Goal: Task Accomplishment & Management: Manage account settings

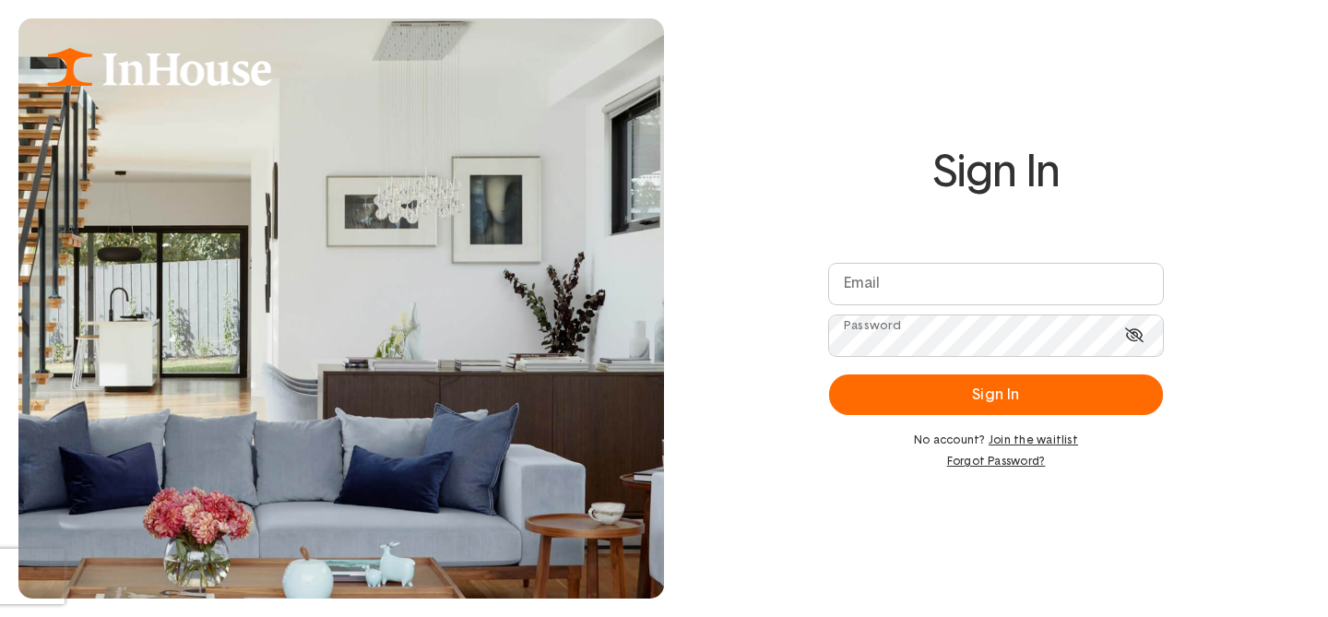
click at [886, 292] on input "email" at bounding box center [996, 284] width 334 height 41
type input "*"
type input "**********"
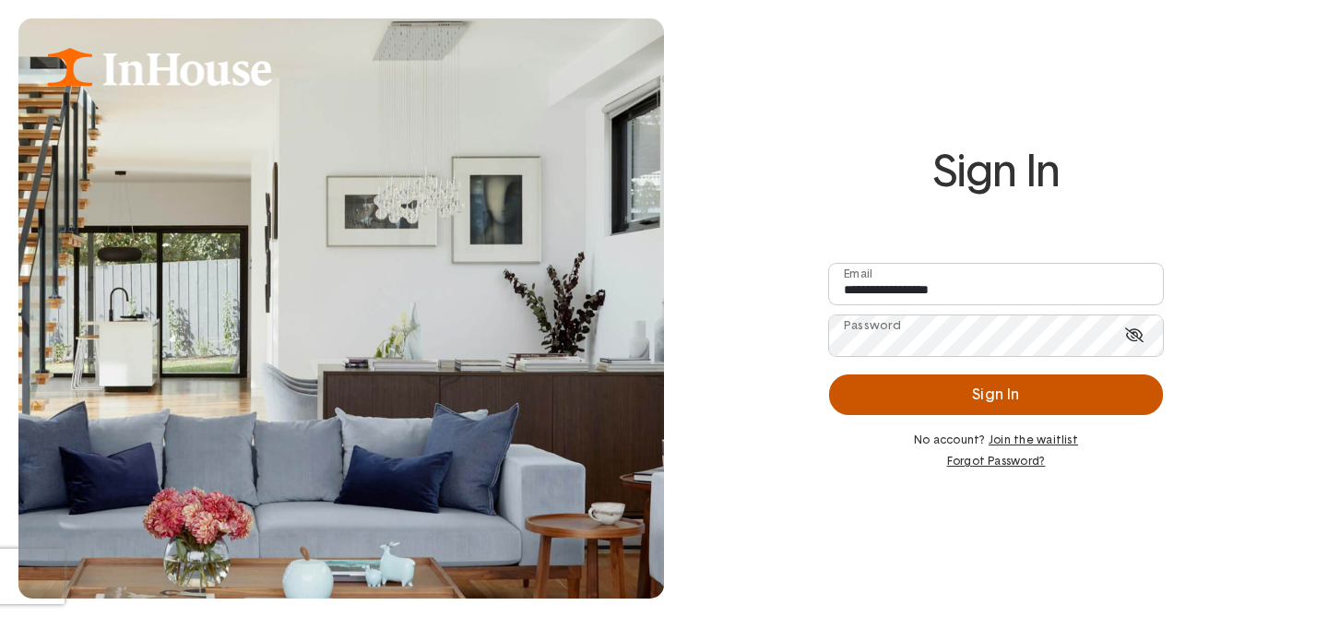
click at [924, 391] on button "Sign In" at bounding box center [996, 395] width 334 height 41
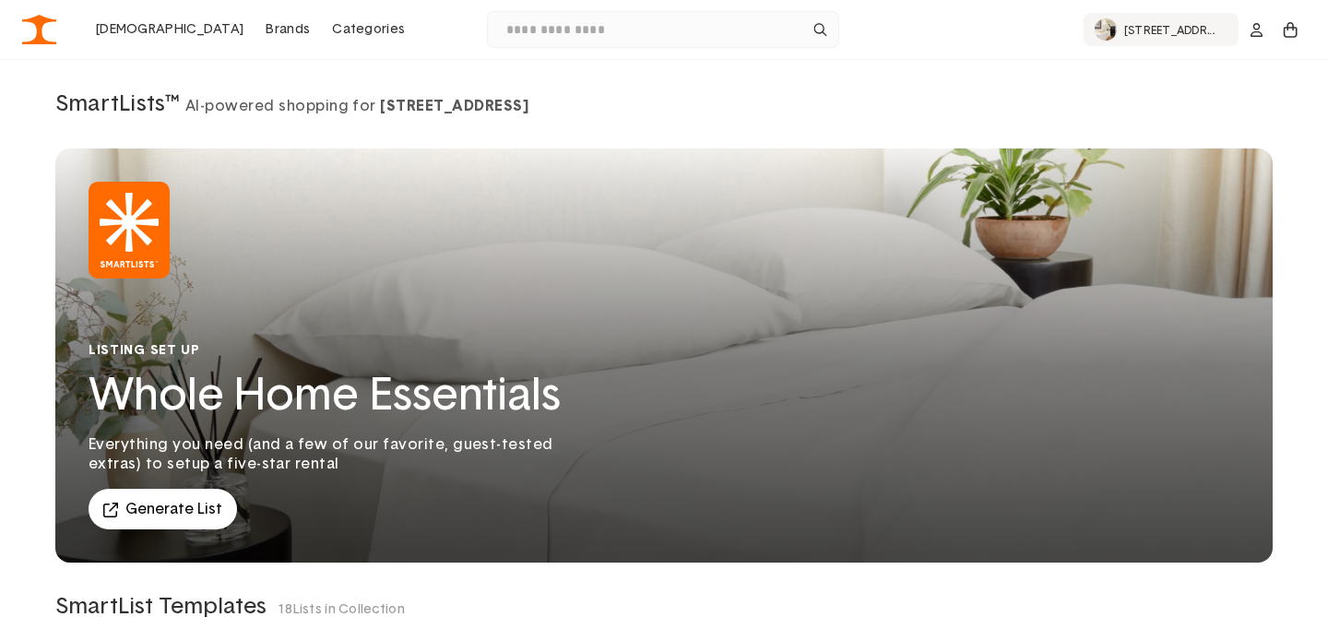
click at [1152, 35] on p "10 Manhattan Ave" at bounding box center [1175, 29] width 103 height 13
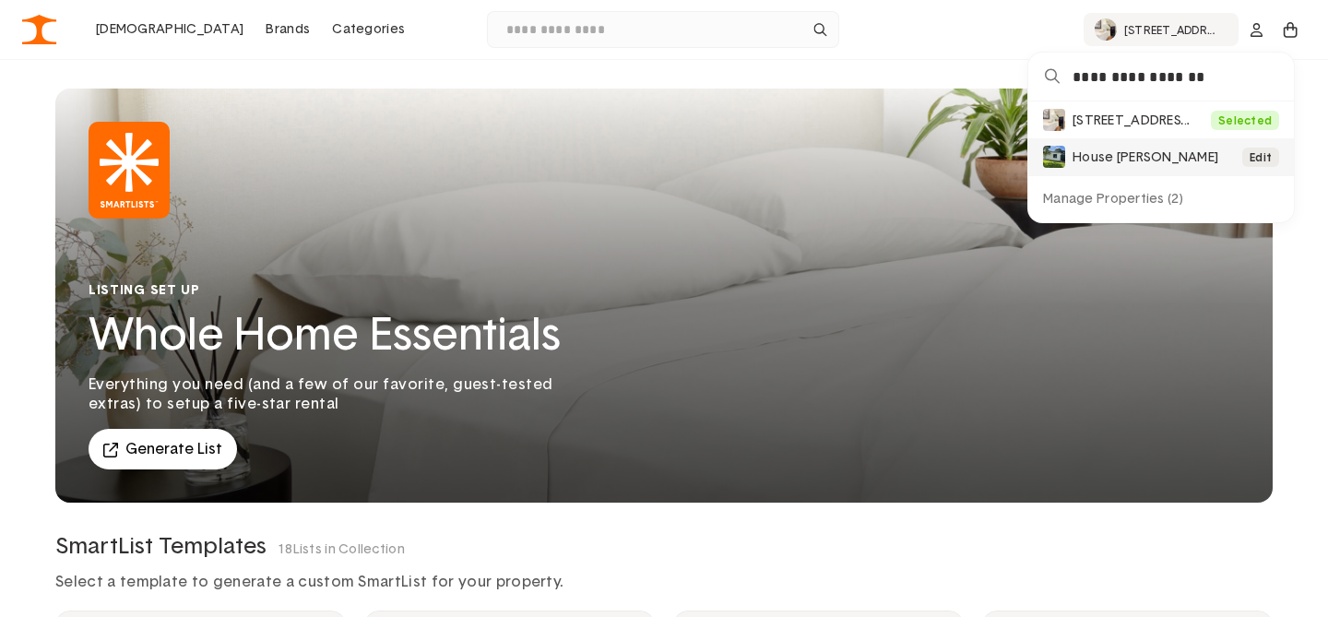
scroll to position [62, 0]
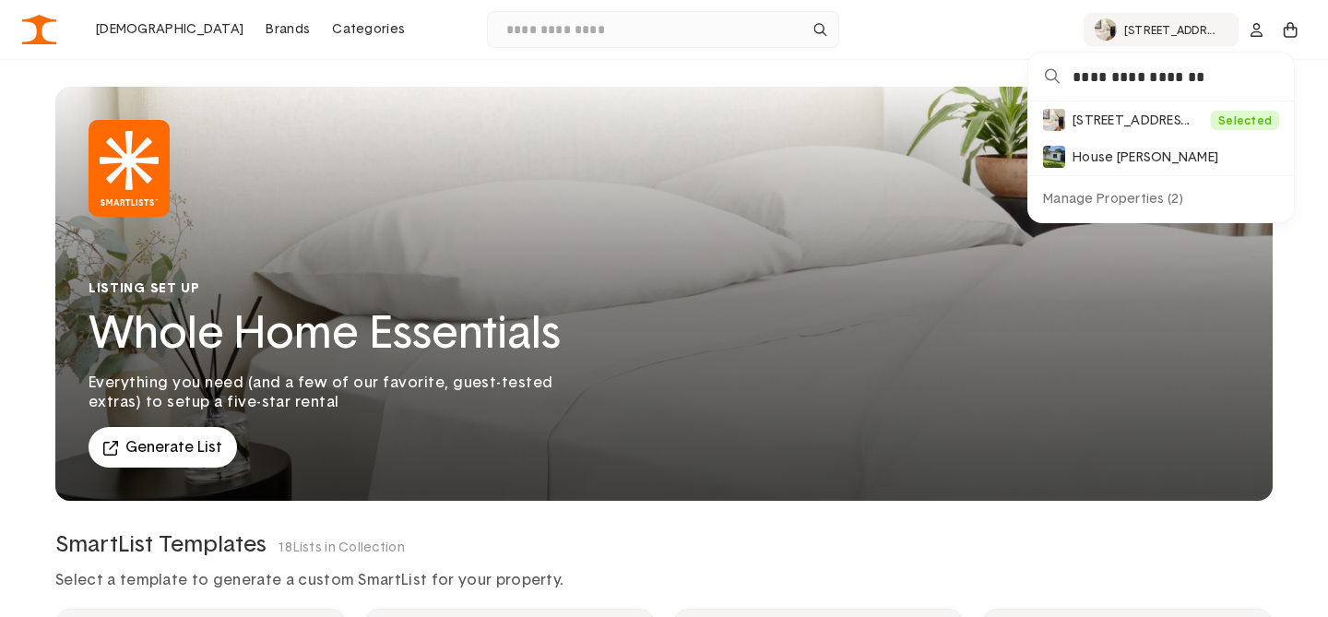
click at [966, 43] on div "10 Manhattan Ave 10 Manhattan Ave Selected Edit House Ali Edit Manage Propertie…" at bounding box center [1099, 29] width 413 height 33
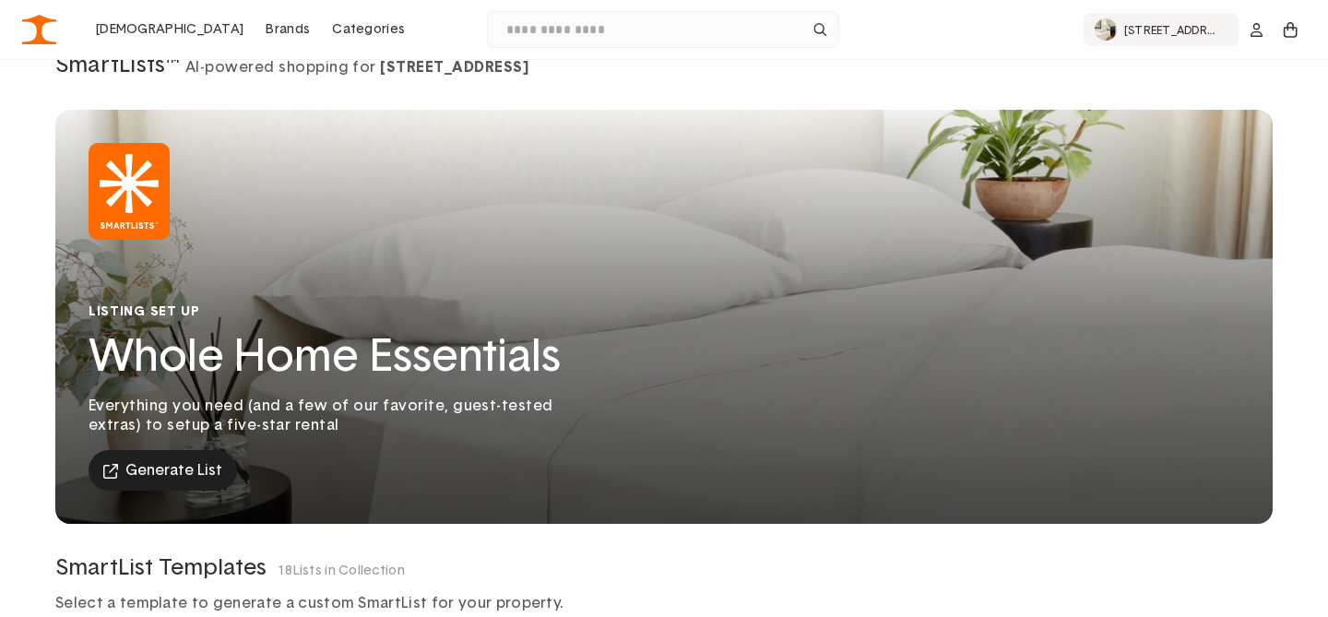
scroll to position [0, 0]
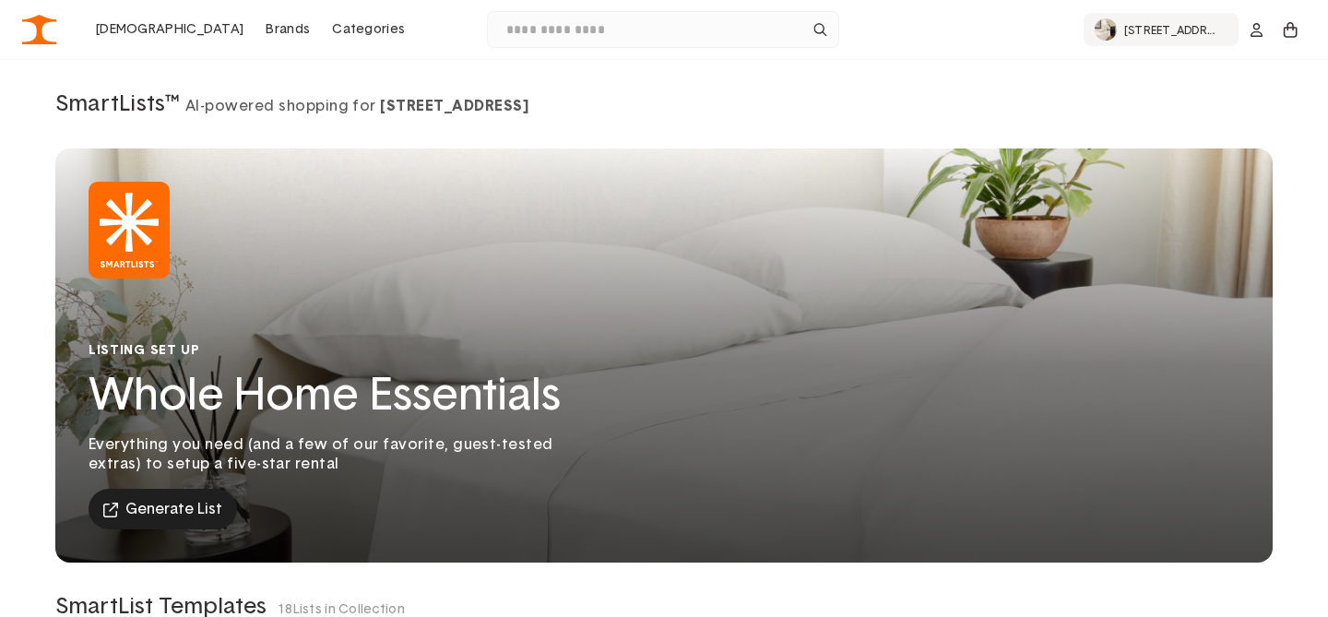
click at [145, 500] on span "Generate List" at bounding box center [173, 509] width 97 height 19
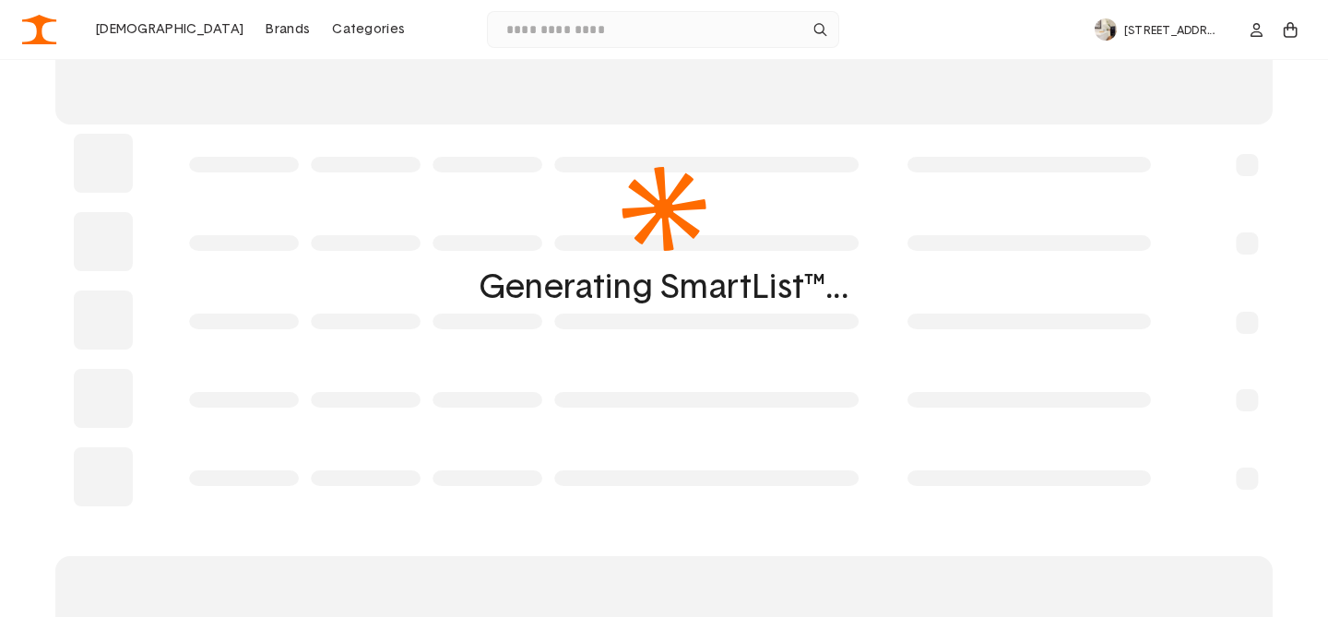
scroll to position [659, 0]
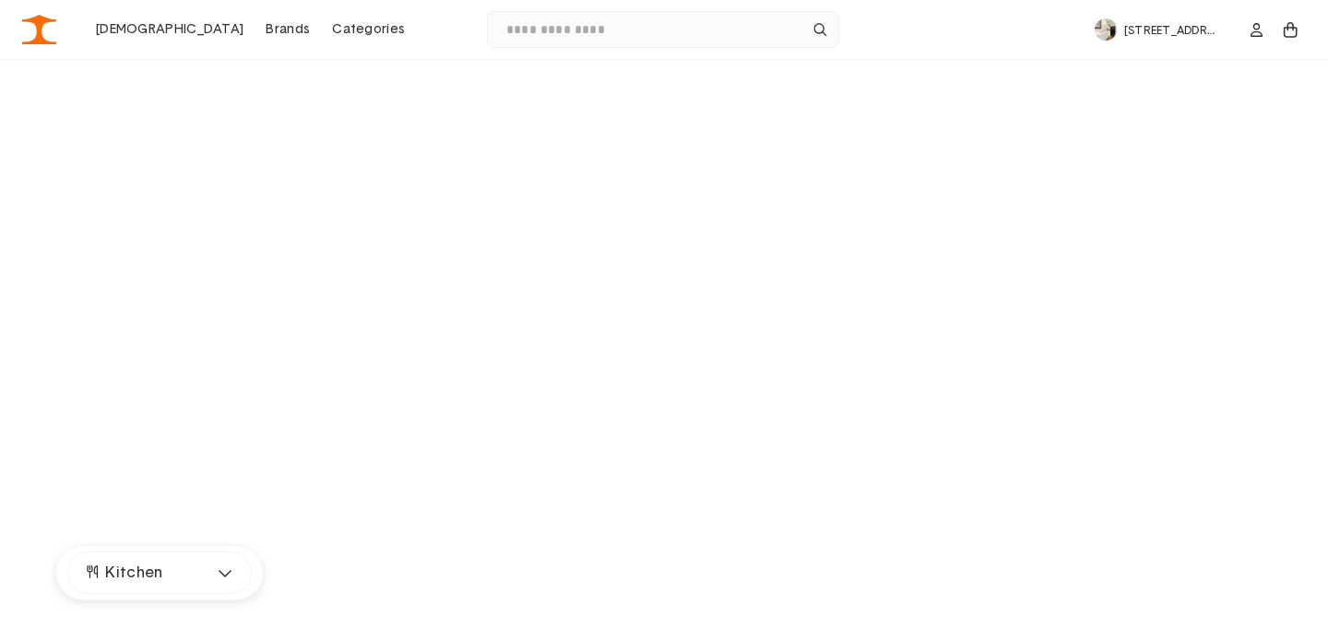
type input "**********"
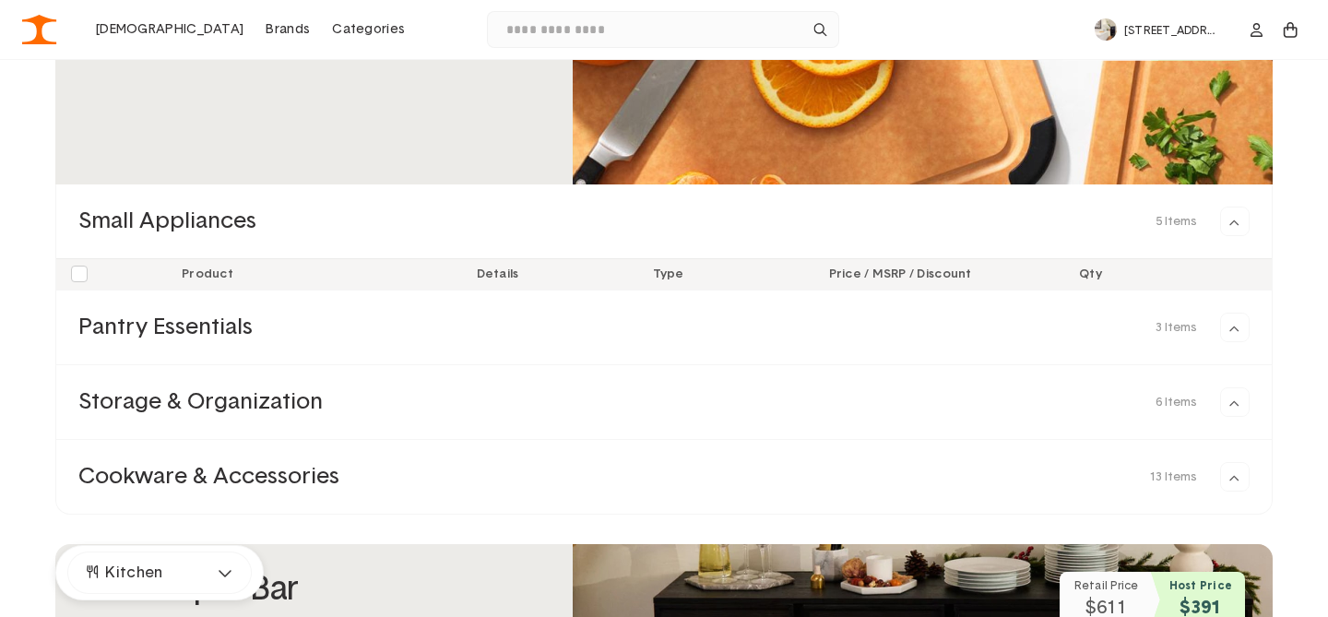
type input "*"
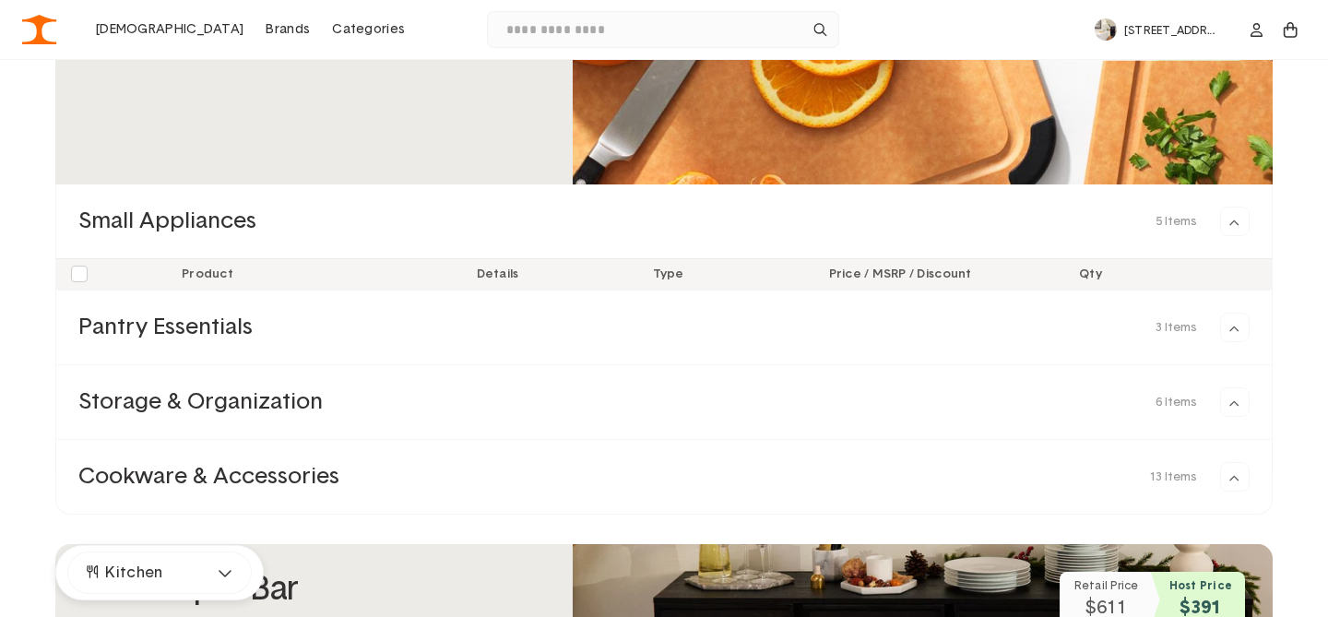
type input "*"
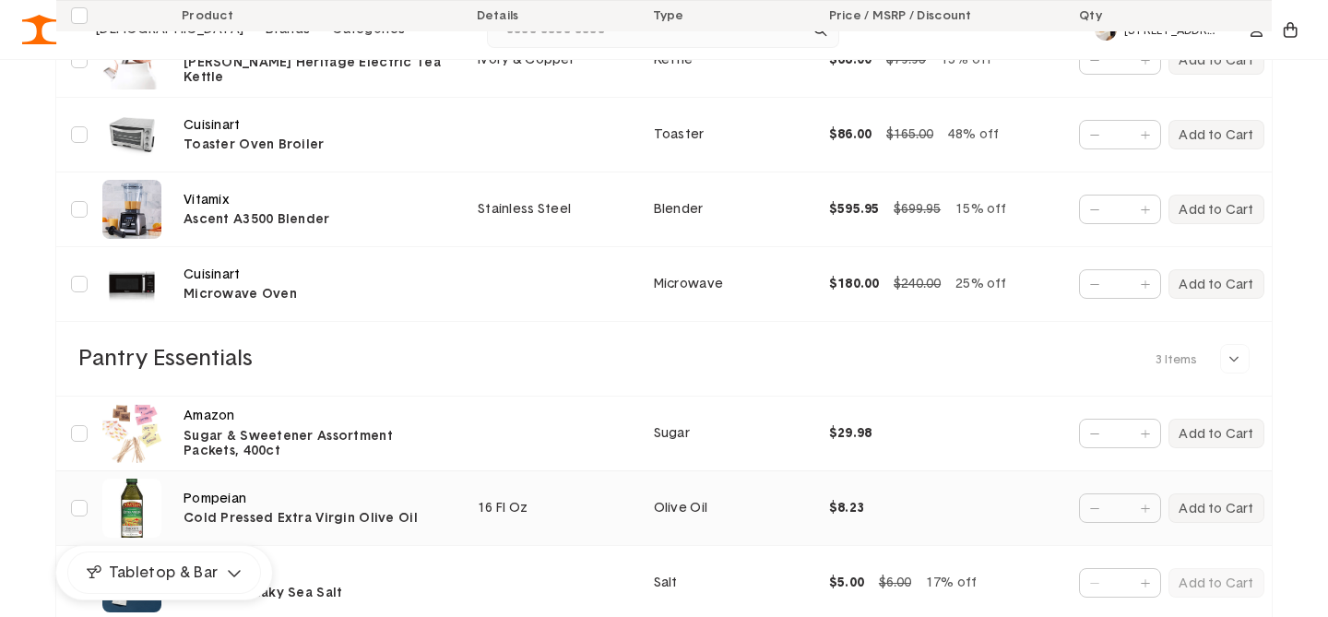
scroll to position [0, 0]
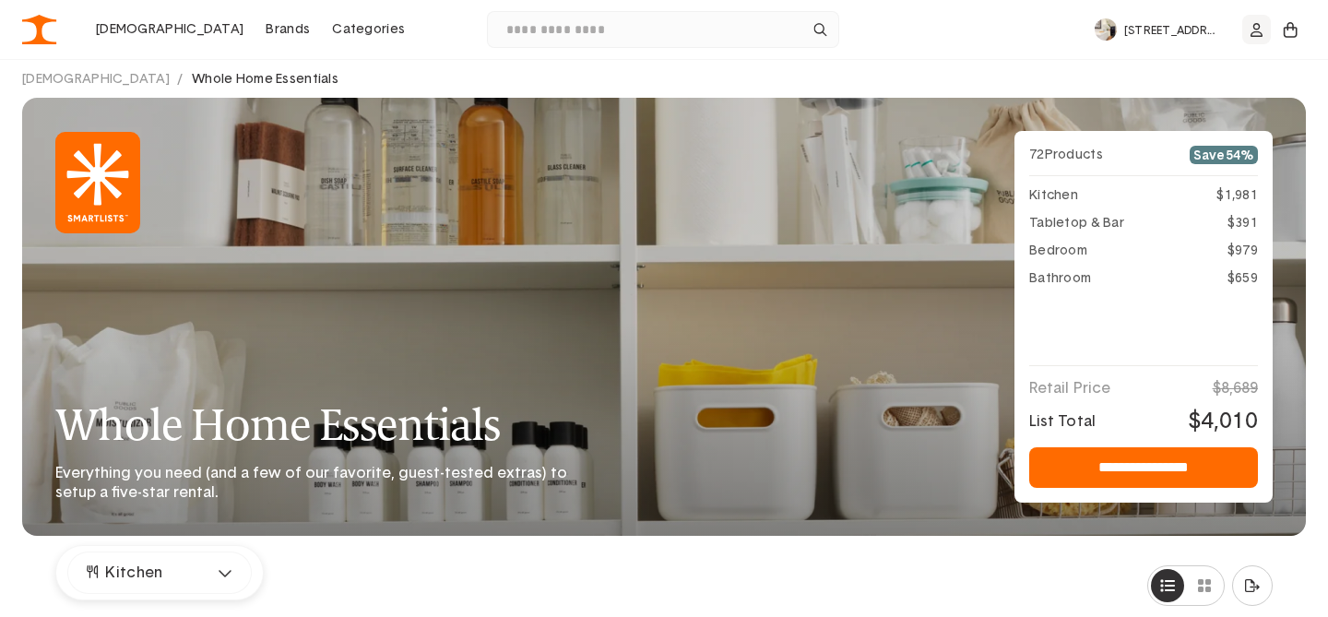
click at [1248, 36] on button "dropdown trigger" at bounding box center [1257, 30] width 29 height 30
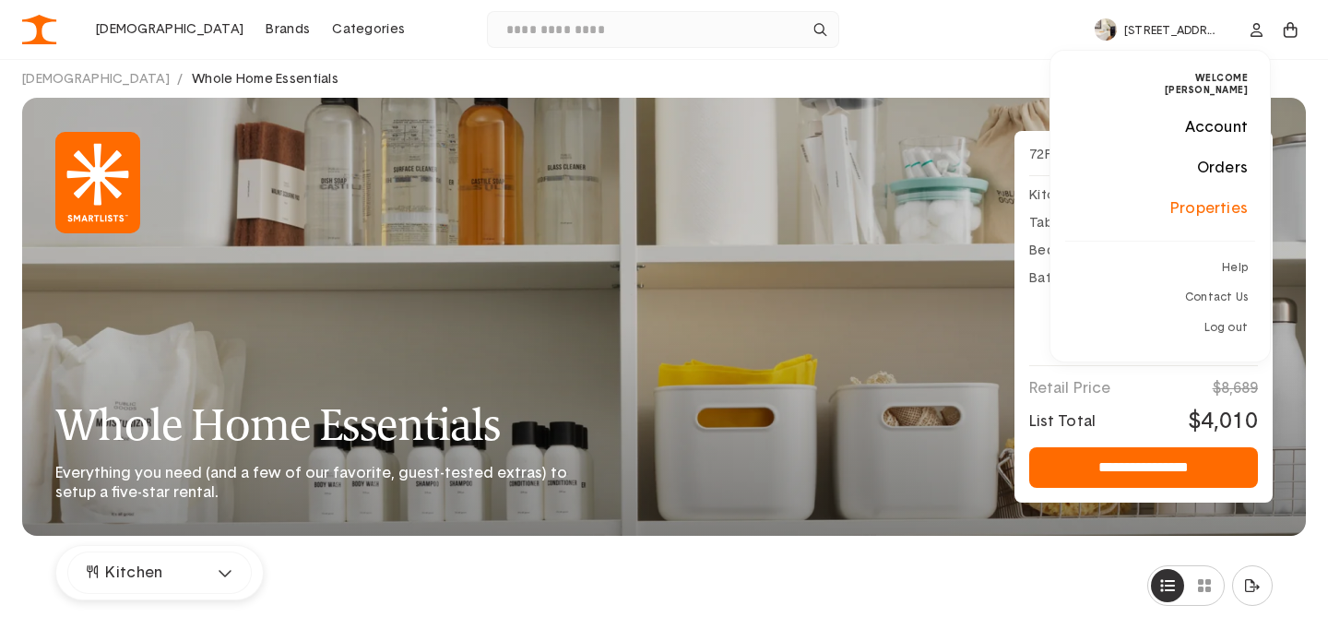
click at [1200, 203] on link "Properties" at bounding box center [1161, 208] width 220 height 41
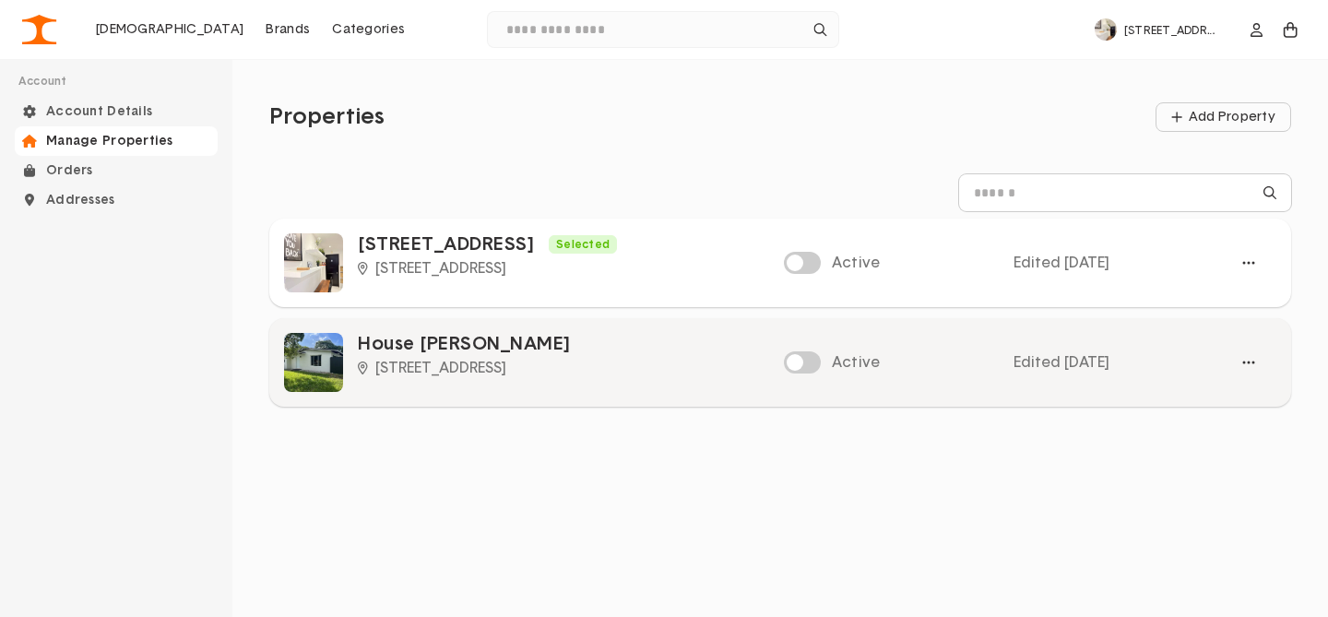
click at [799, 363] on span at bounding box center [802, 362] width 37 height 22
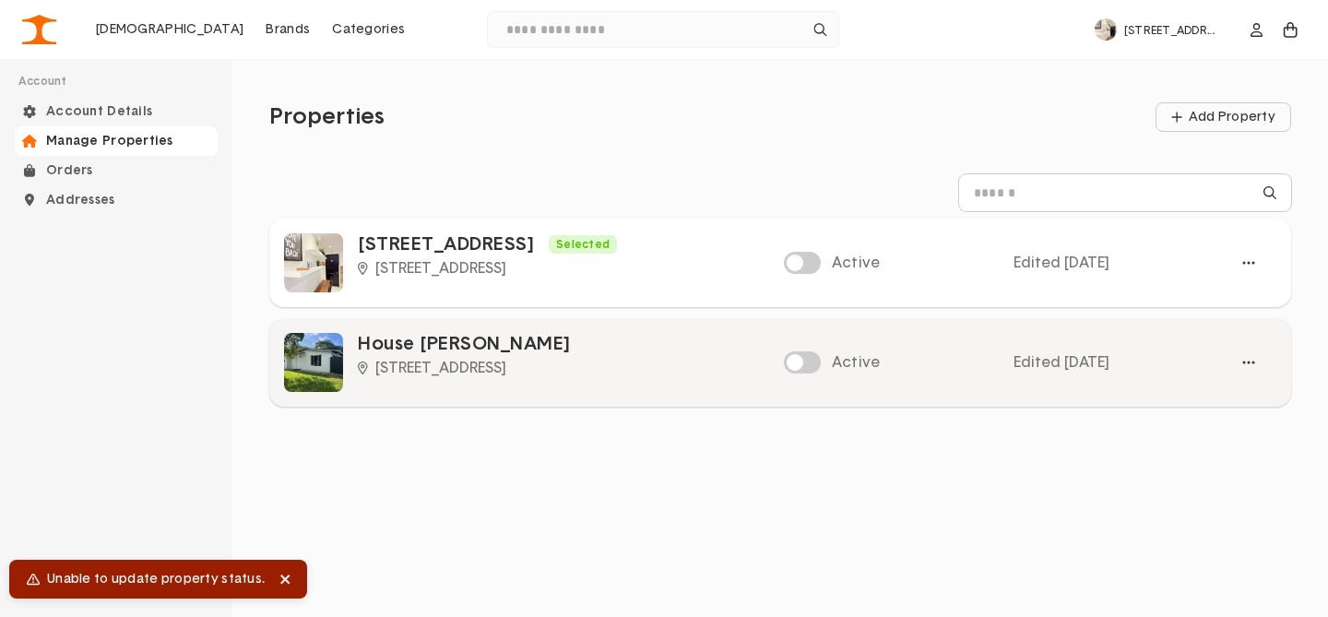
click at [808, 365] on span at bounding box center [802, 362] width 37 height 22
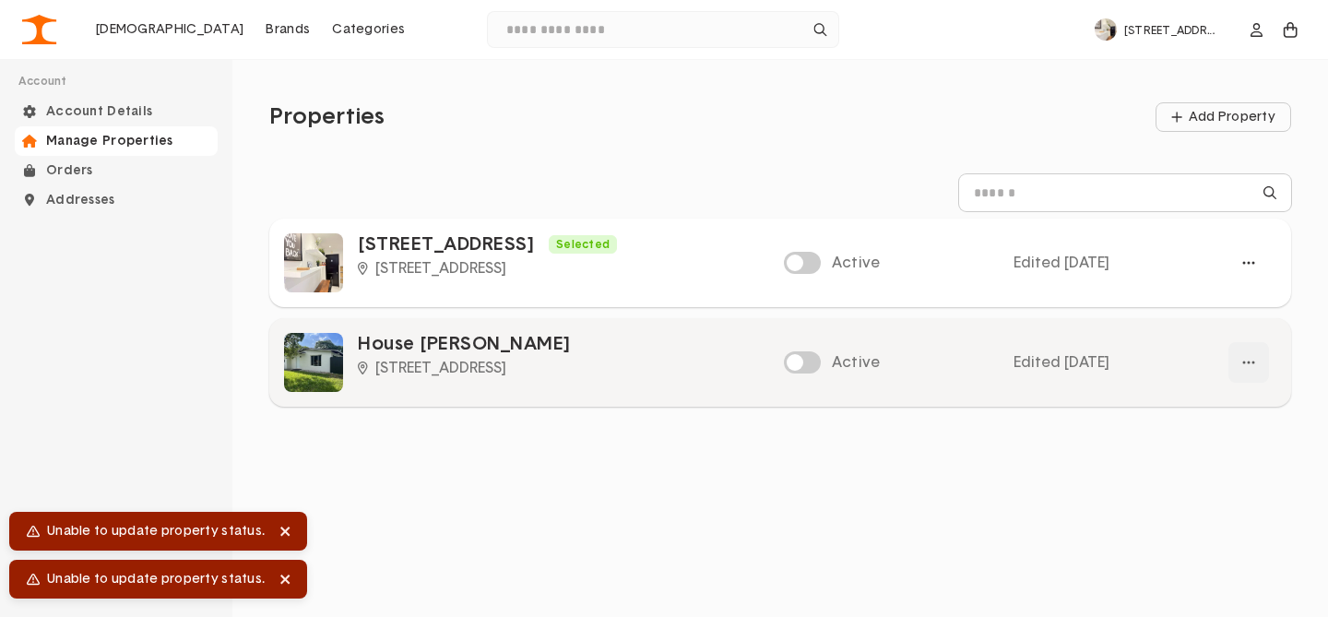
click at [1249, 367] on div "button" at bounding box center [1249, 362] width 41 height 41
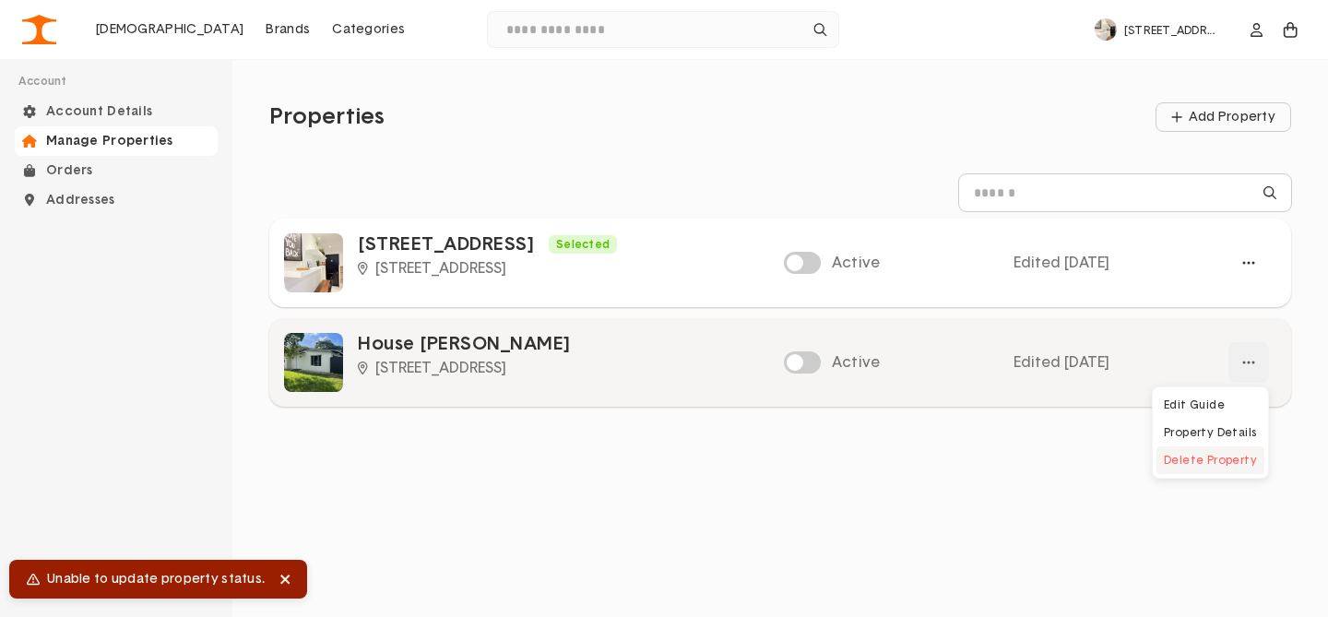
click at [1206, 457] on button "Delete Property" at bounding box center [1211, 460] width 108 height 28
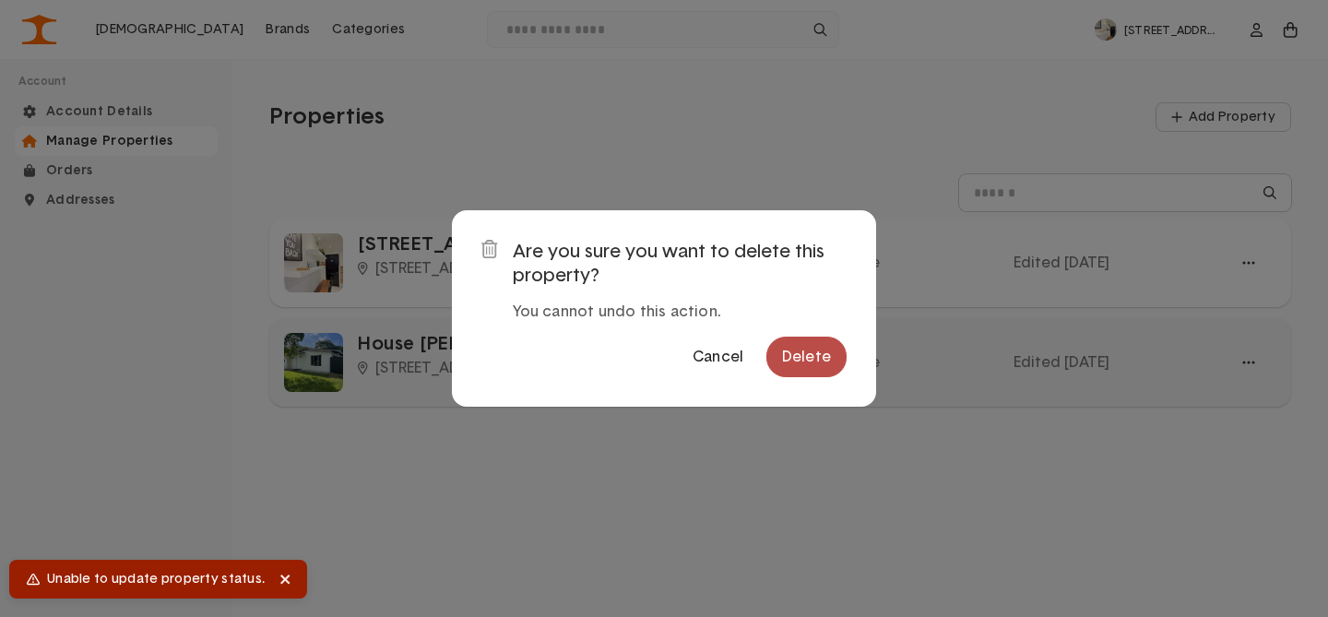
click at [819, 359] on div "Delete" at bounding box center [806, 357] width 49 height 15
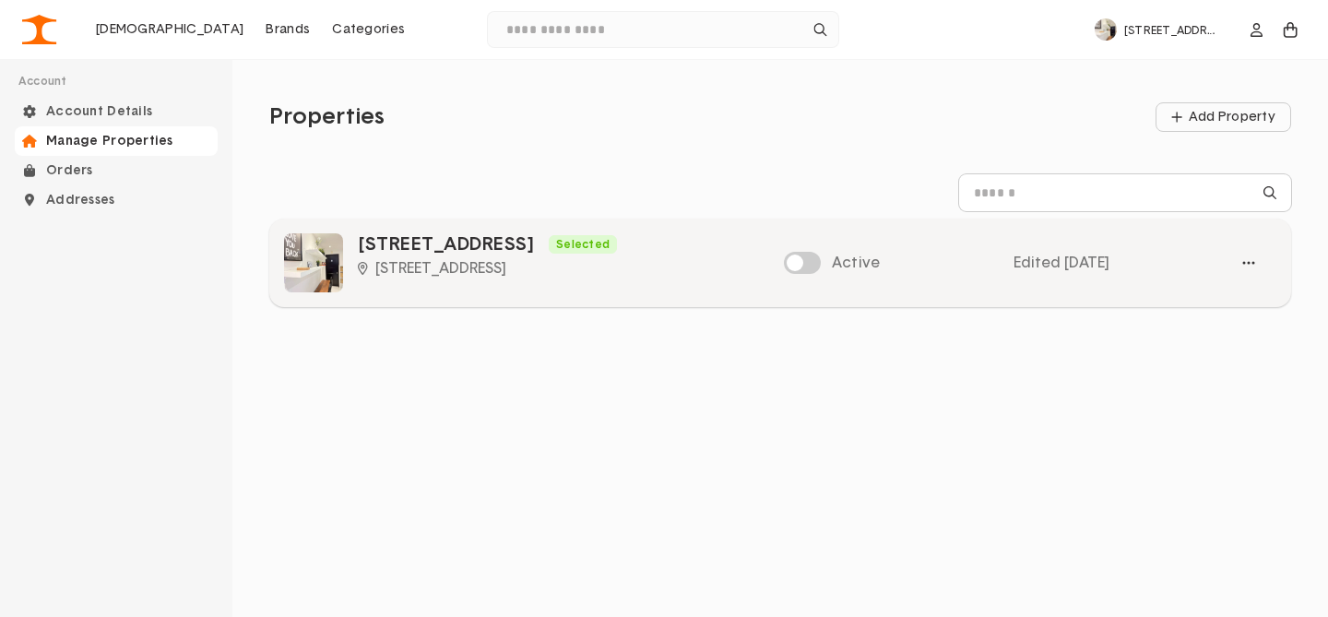
click at [420, 249] on h3 "10 Manhattan Ave" at bounding box center [446, 244] width 176 height 22
click at [1250, 260] on div "button" at bounding box center [1249, 263] width 41 height 41
click at [1189, 308] on button "Edit Guide" at bounding box center [1211, 306] width 108 height 28
